Goal: Find specific page/section: Find specific page/section

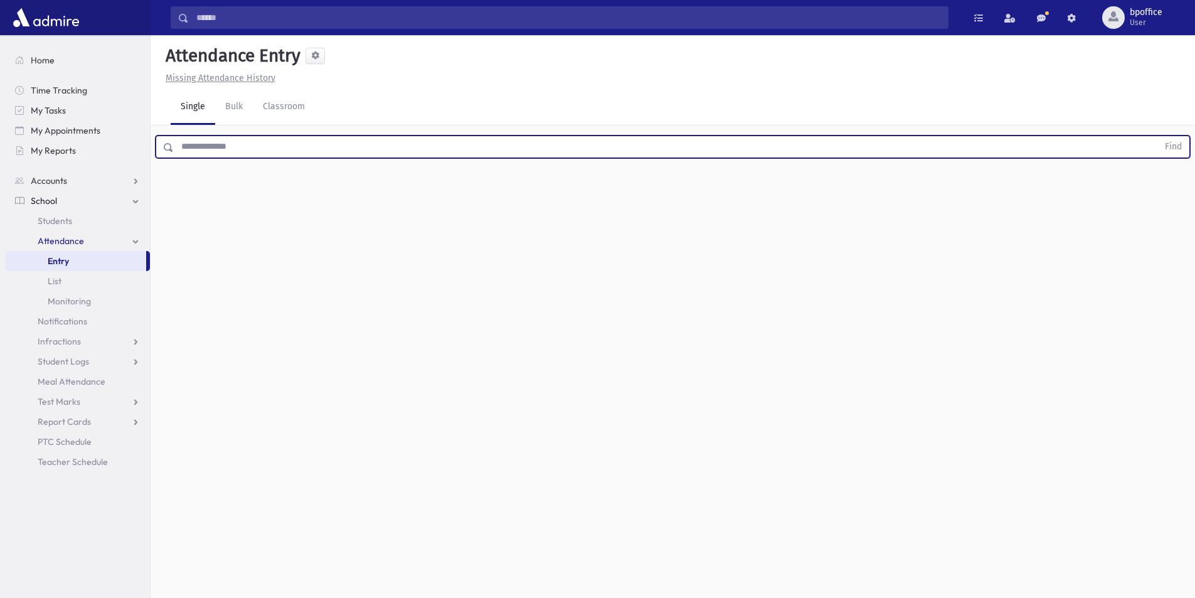
click at [184, 151] on input "text" at bounding box center [666, 147] width 984 height 23
type input "******"
click at [1157, 136] on button "Find" at bounding box center [1173, 146] width 32 height 21
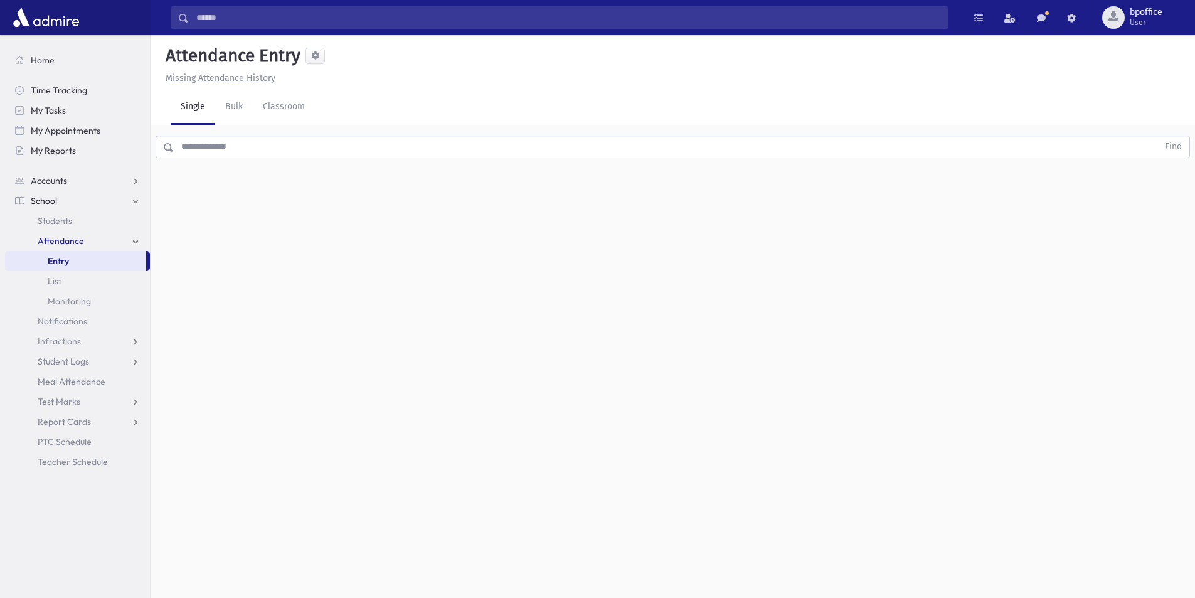
click at [284, 154] on input "text" at bounding box center [666, 147] width 984 height 23
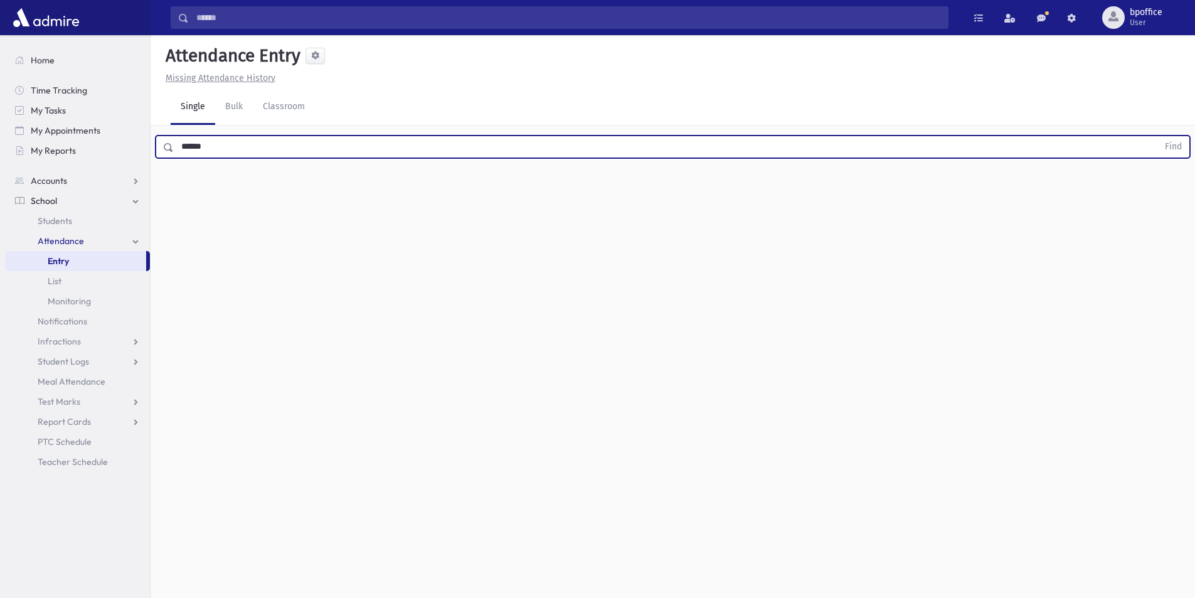
type input "******"
click at [1157, 136] on button "Find" at bounding box center [1173, 146] width 32 height 21
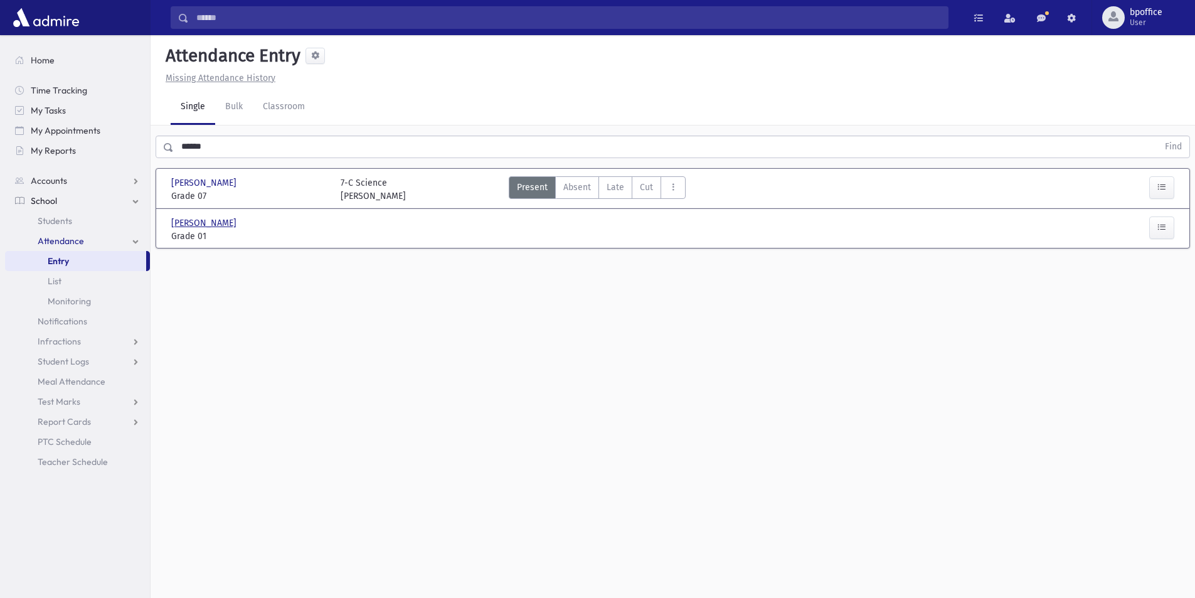
click at [214, 219] on span "Stober, Yehudis" at bounding box center [205, 222] width 68 height 13
click at [228, 149] on input "text" at bounding box center [666, 147] width 984 height 23
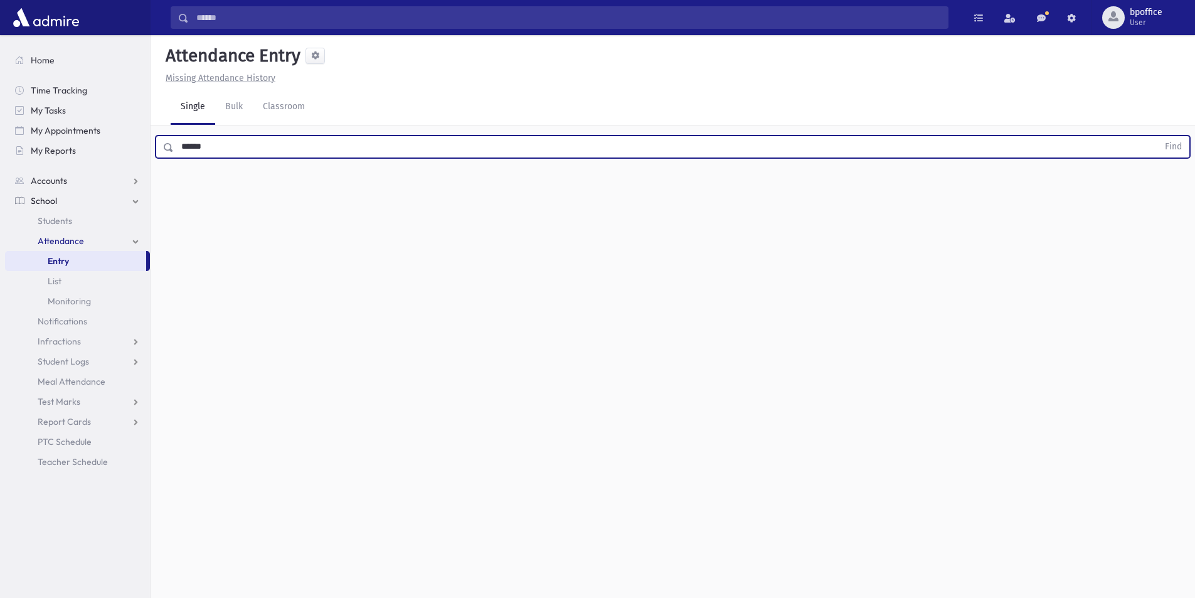
type input "******"
click at [1157, 136] on button "Find" at bounding box center [1173, 146] width 32 height 21
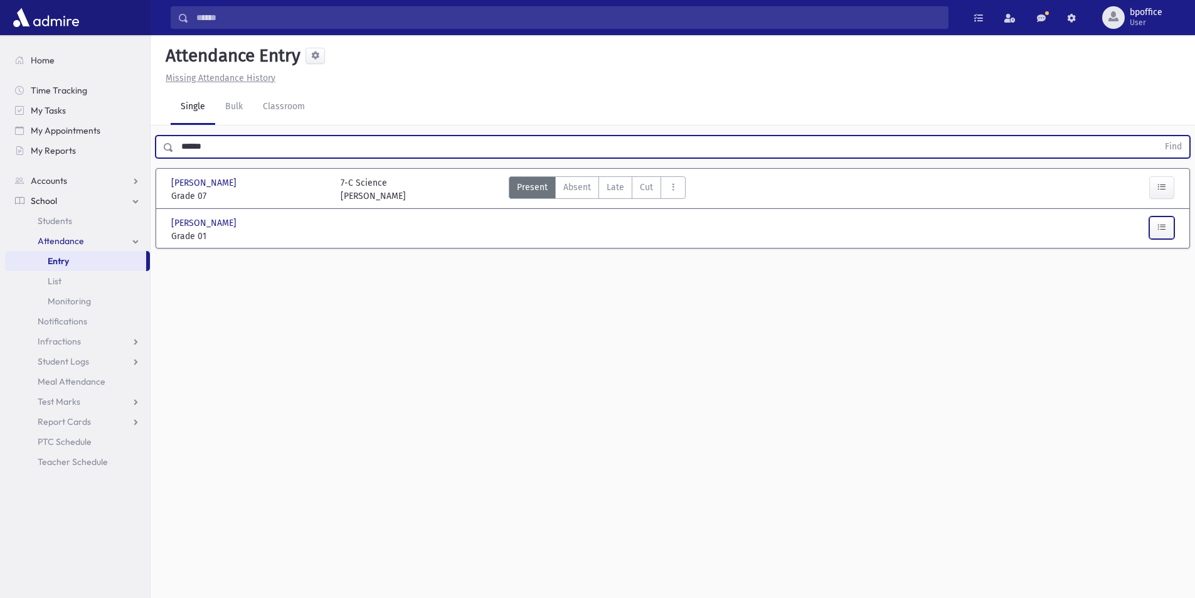
click at [1161, 232] on icon "button" at bounding box center [1161, 227] width 9 height 11
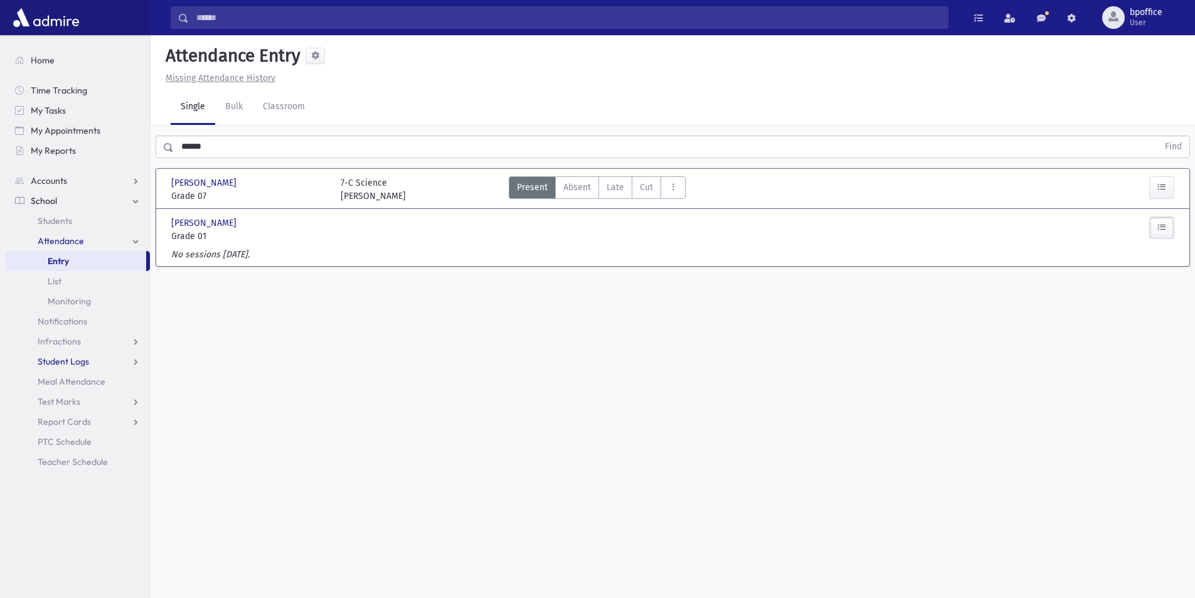
click at [61, 358] on span "Student Logs" at bounding box center [63, 361] width 51 height 11
click at [58, 396] on span "List" at bounding box center [55, 401] width 14 height 11
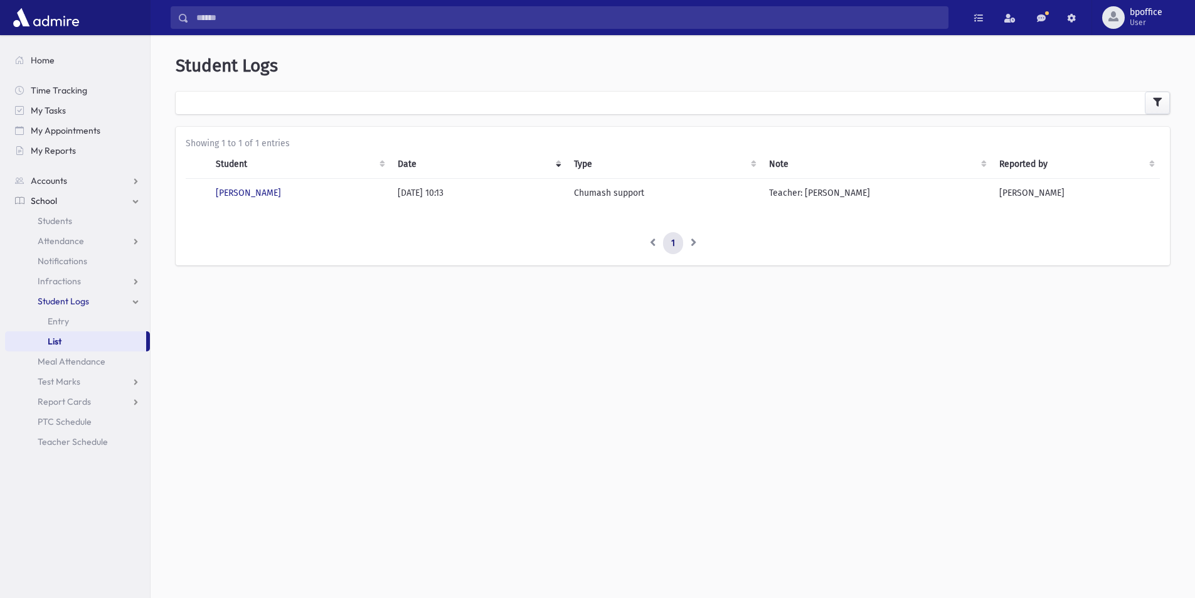
click at [253, 102] on div at bounding box center [673, 103] width 994 height 23
click at [324, 92] on div at bounding box center [673, 103] width 994 height 23
click at [59, 244] on span "Attendance" at bounding box center [61, 240] width 46 height 11
click at [59, 262] on span "Entry" at bounding box center [58, 260] width 21 height 11
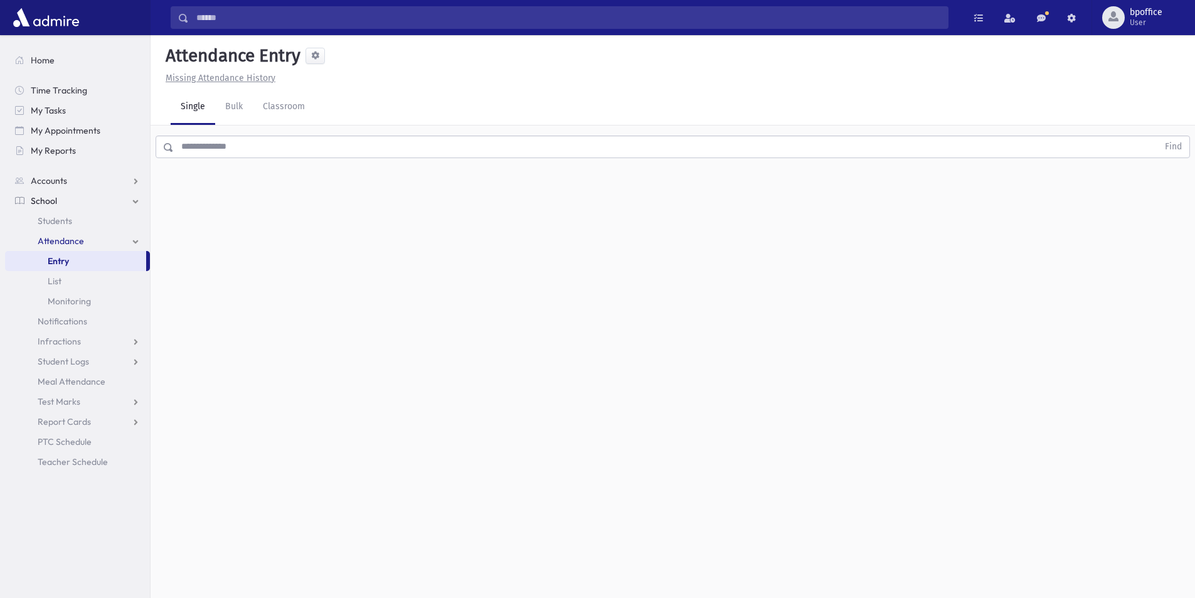
click at [207, 145] on input "text" at bounding box center [666, 147] width 984 height 23
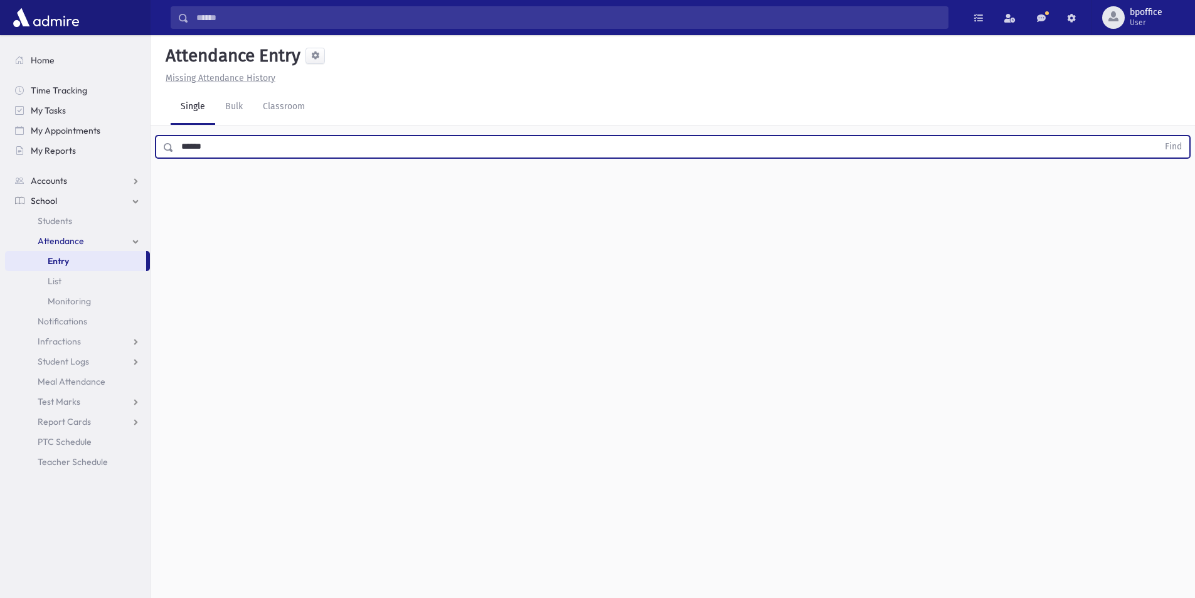
type input "******"
click at [1157, 136] on button "Find" at bounding box center [1173, 146] width 32 height 21
click at [186, 225] on span "Stober, Yehudis" at bounding box center [205, 222] width 68 height 13
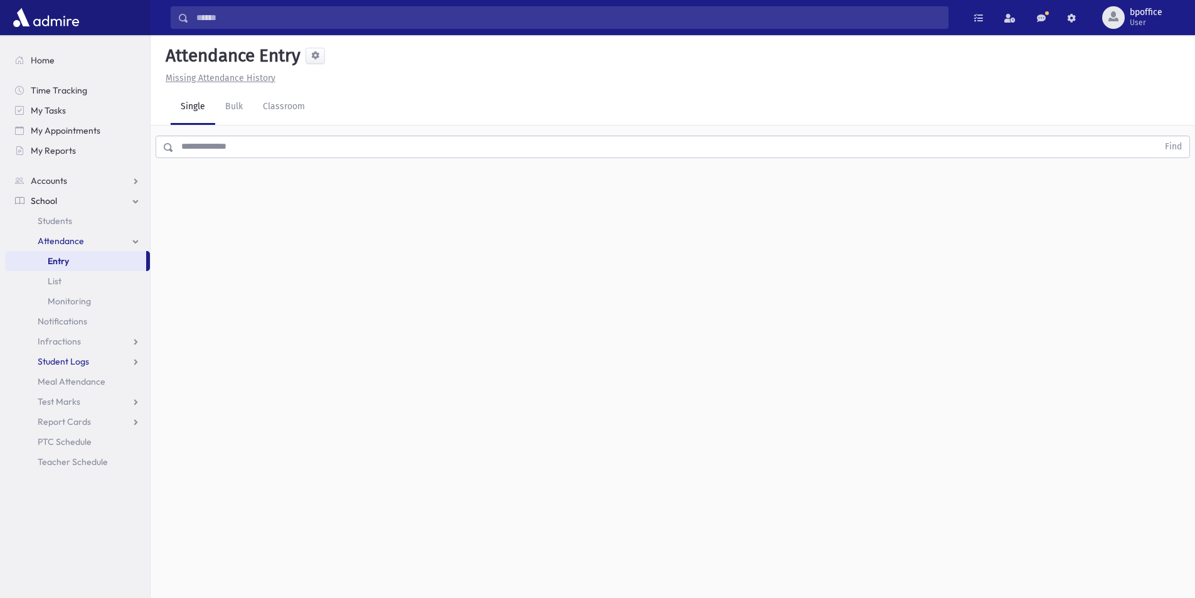
click at [68, 361] on span "Student Logs" at bounding box center [63, 361] width 51 height 11
click at [63, 224] on span "Students" at bounding box center [55, 220] width 35 height 11
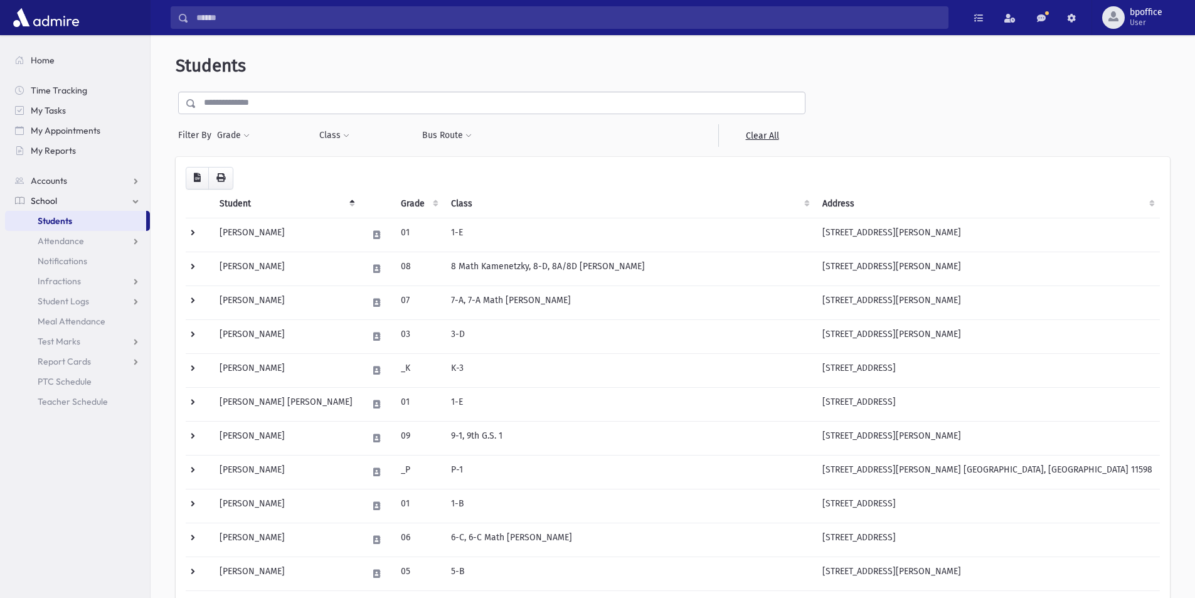
click at [288, 105] on input "text" at bounding box center [500, 103] width 609 height 23
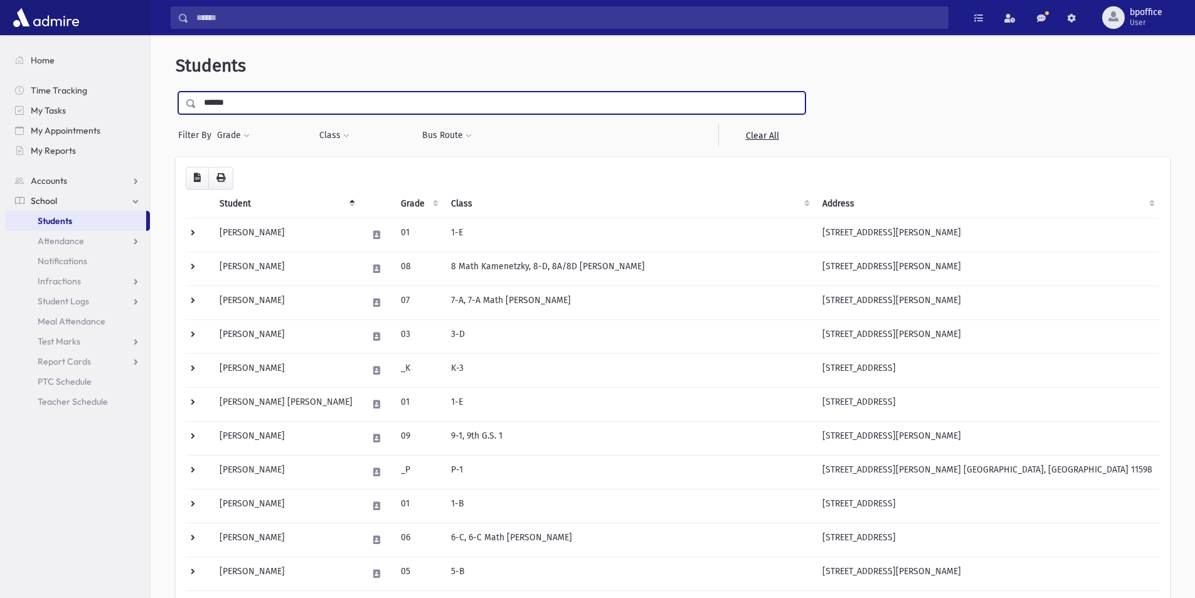
type input "******"
click at [176, 92] on input "submit" at bounding box center [193, 100] width 35 height 17
